Goal: Complete application form: Complete application form

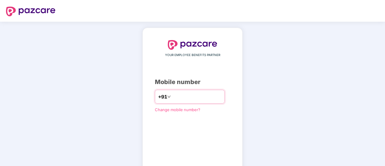
click at [177, 93] on input "number" at bounding box center [196, 97] width 49 height 10
type input "**********"
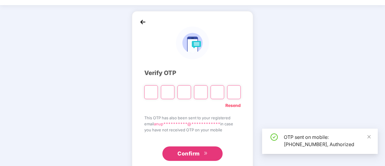
scroll to position [30, 0]
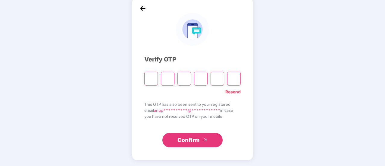
type input "*"
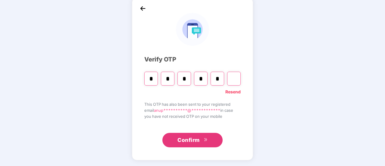
type input "*"
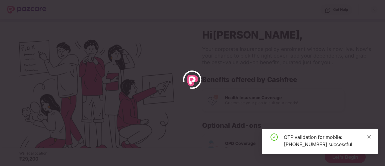
click at [369, 136] on icon "close" at bounding box center [369, 136] width 3 height 3
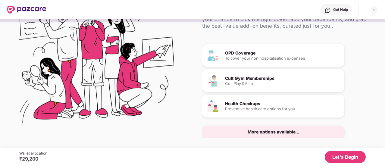
scroll to position [37, 0]
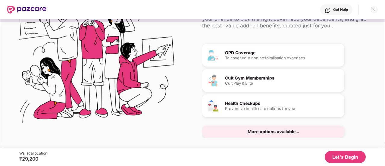
click at [344, 154] on button "Let's Begin" at bounding box center [345, 157] width 41 height 12
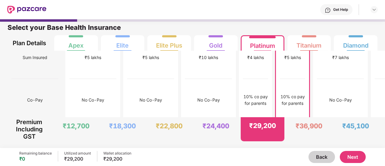
scroll to position [0, 0]
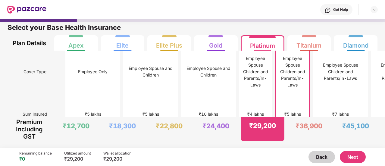
click at [353, 155] on button "Next" at bounding box center [353, 157] width 26 height 12
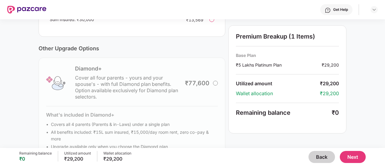
scroll to position [228, 0]
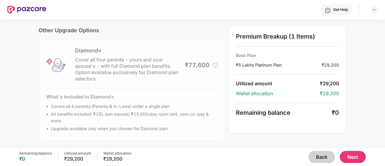
click at [358, 155] on button "Next" at bounding box center [353, 157] width 26 height 12
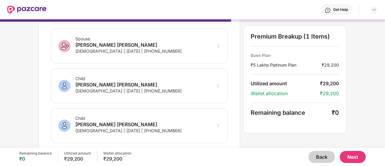
scroll to position [158, 0]
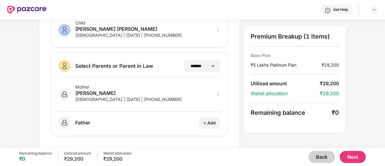
click at [358, 160] on button "Next" at bounding box center [353, 157] width 26 height 12
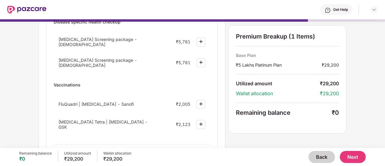
scroll to position [90, 0]
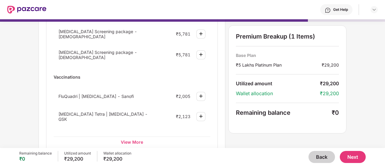
click at [325, 156] on button "Back" at bounding box center [322, 157] width 27 height 12
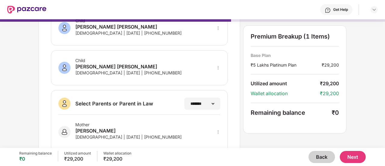
scroll to position [151, 0]
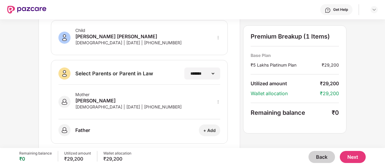
click at [365, 156] on button "Next" at bounding box center [353, 157] width 26 height 12
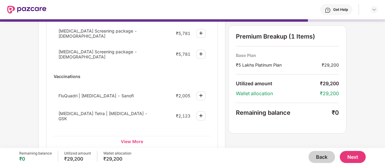
scroll to position [121, 0]
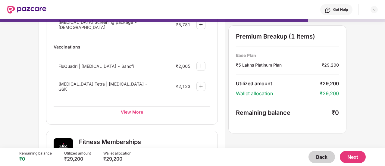
click at [143, 108] on div "View More" at bounding box center [132, 111] width 157 height 11
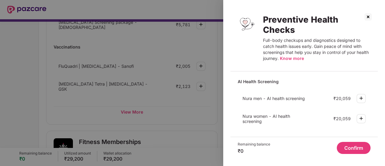
click at [174, 113] on div at bounding box center [192, 83] width 385 height 166
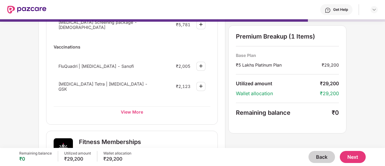
click at [357, 159] on button "Next" at bounding box center [353, 157] width 26 height 12
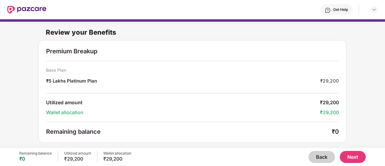
scroll to position [1, 0]
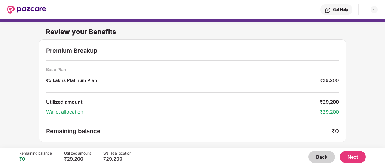
click at [350, 154] on button "Next" at bounding box center [353, 157] width 26 height 12
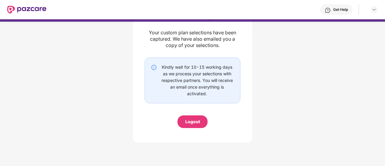
scroll to position [51, 0]
